Goal: Transaction & Acquisition: Purchase product/service

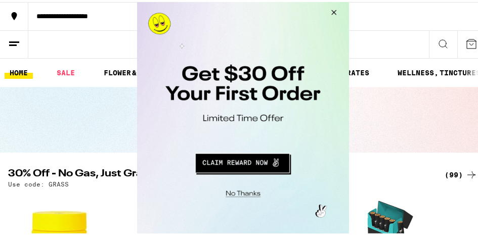
click at [337, 11] on button "Close Modal" at bounding box center [331, 14] width 27 height 24
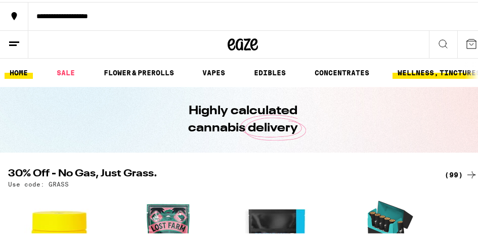
click at [407, 71] on link "WELLNESS, TINCTURES & CAPSULES" at bounding box center [461, 71] width 136 height 12
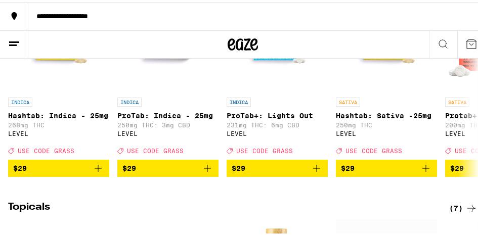
scroll to position [658, 0]
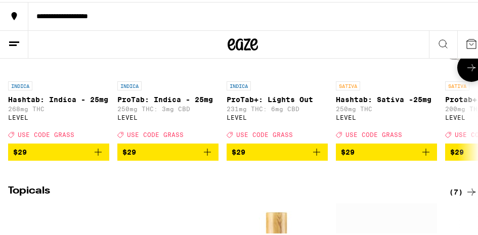
click at [96, 156] on icon "Add to bag" at bounding box center [98, 150] width 12 height 12
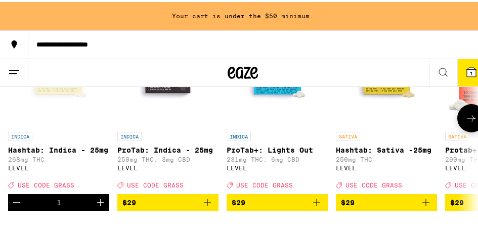
scroll to position [0, 0]
click at [466, 122] on icon at bounding box center [472, 116] width 12 height 12
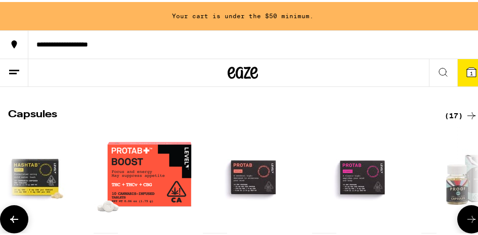
scroll to position [585, 0]
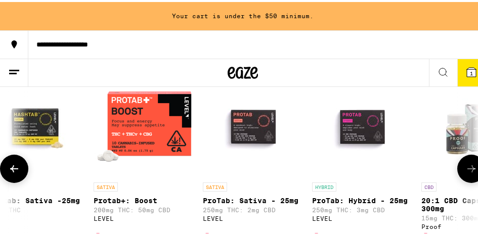
click at [459, 176] on button at bounding box center [472, 167] width 28 height 28
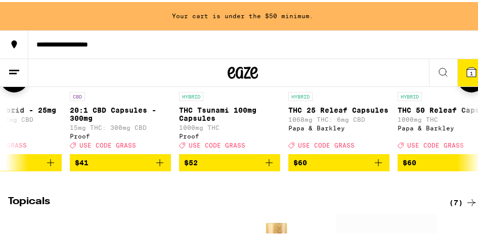
scroll to position [686, 0]
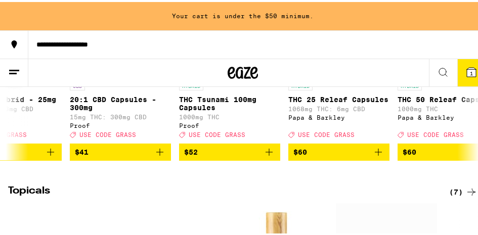
click at [218, 156] on span "$52" at bounding box center [229, 150] width 91 height 12
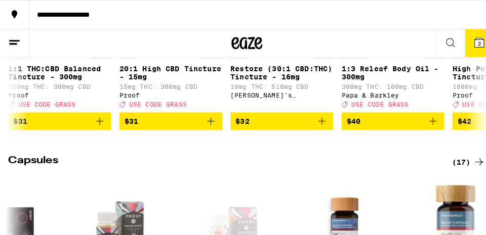
scroll to position [456, 0]
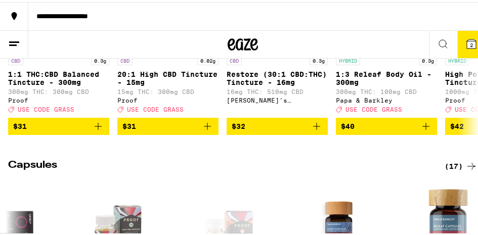
click at [467, 38] on icon at bounding box center [471, 41] width 9 height 9
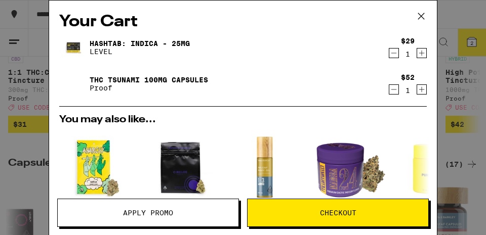
click at [420, 54] on div "Your Cart Hashtab: Indica - 25mg LEVEL $29 1 THC Tsunami 100mg Capsules Proof $…" at bounding box center [243, 103] width 388 height 204
click at [417, 54] on icon "Increment" at bounding box center [421, 53] width 9 height 12
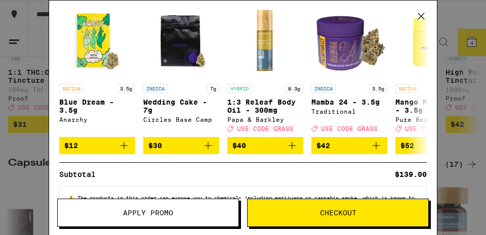
scroll to position [152, 0]
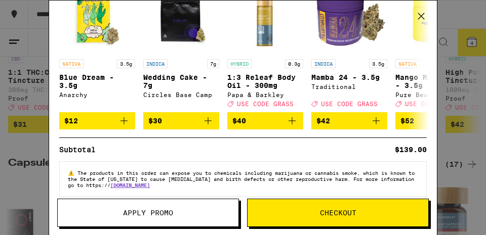
click at [311, 207] on button "Checkout" at bounding box center [338, 213] width 182 height 28
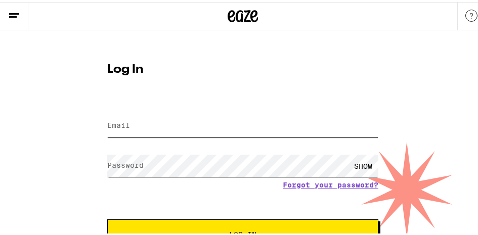
type input "[EMAIL_ADDRESS][DOMAIN_NAME]"
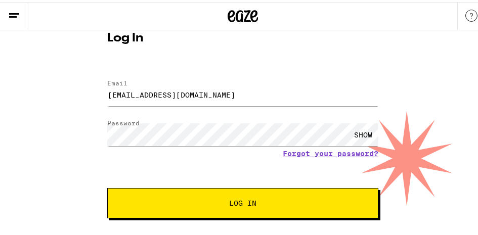
scroll to position [44, 0]
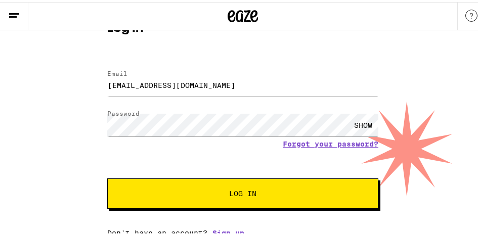
click at [189, 193] on span "Log In" at bounding box center [242, 191] width 189 height 7
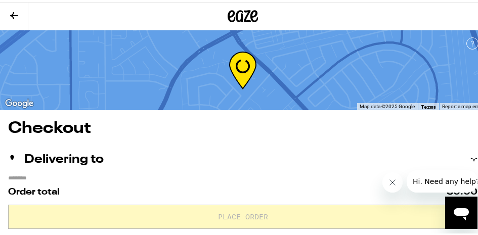
scroll to position [101, 0]
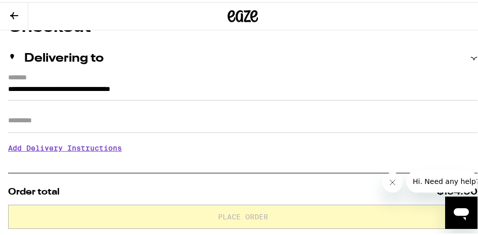
click at [61, 121] on input "Apt/Suite" at bounding box center [243, 119] width 470 height 24
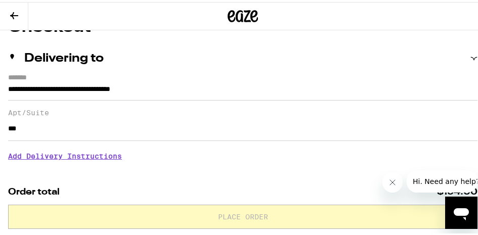
type input "***"
click at [17, 159] on h3 "Add Delivery Instructions" at bounding box center [243, 154] width 470 height 23
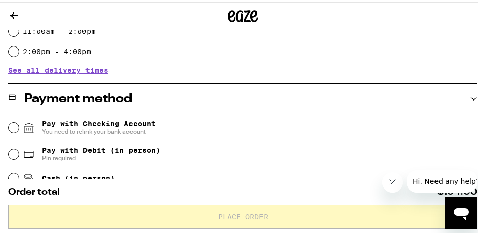
scroll to position [506, 0]
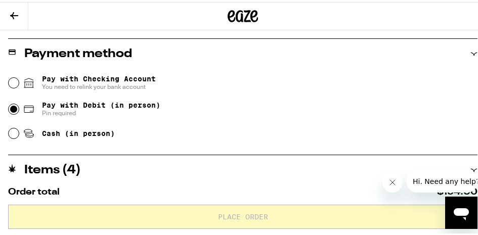
click at [12, 110] on input "Pay with Debit (in person) Pin required" at bounding box center [14, 107] width 10 height 10
radio input "true"
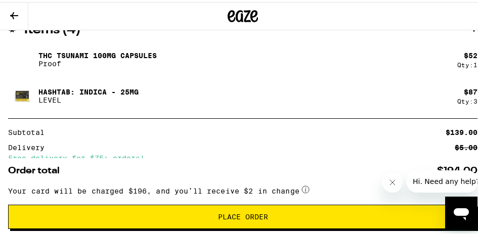
scroll to position [658, 0]
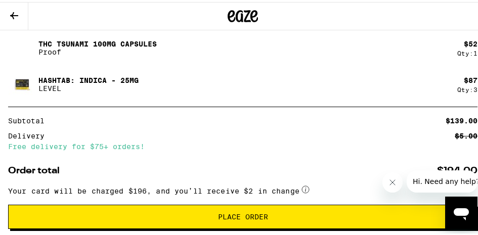
click at [23, 50] on img at bounding box center [22, 46] width 28 height 28
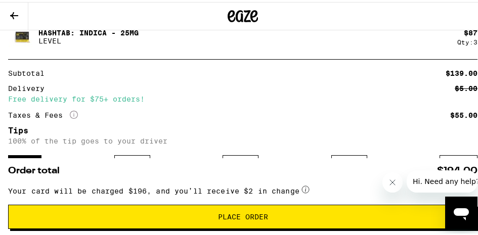
scroll to position [759, 0]
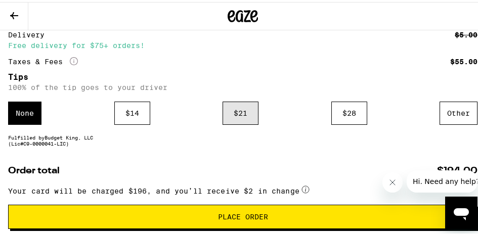
click at [238, 111] on div "$ 21" at bounding box center [241, 111] width 36 height 23
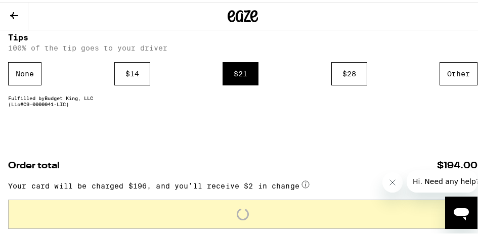
scroll to position [818, 0]
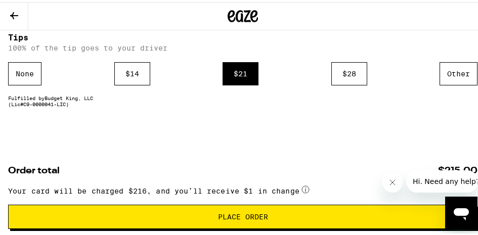
click at [263, 215] on span "Place Order" at bounding box center [243, 215] width 50 height 7
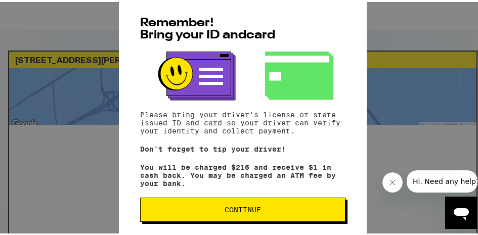
click at [181, 212] on span "Continue" at bounding box center [243, 207] width 188 height 7
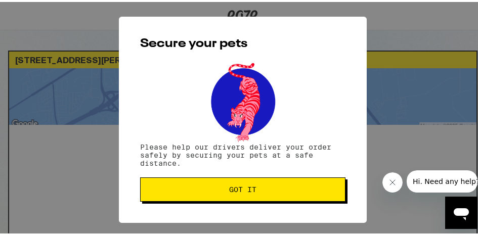
click at [207, 186] on span "Got it" at bounding box center [243, 187] width 188 height 7
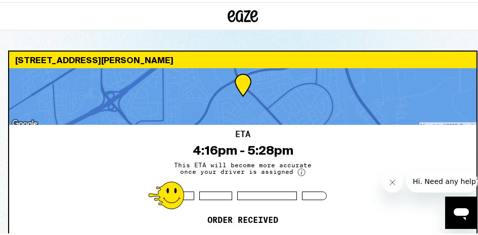
scroll to position [51, 0]
